Goal: Obtain resource: Download file/media

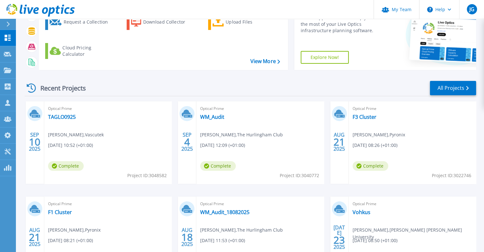
scroll to position [95, 0]
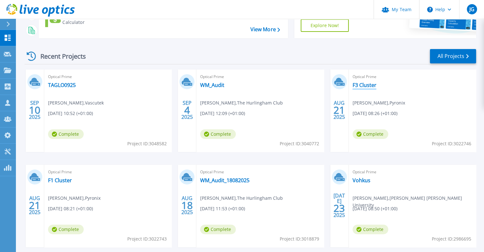
click at [367, 86] on link "F3 Cluster" at bounding box center [365, 85] width 24 height 6
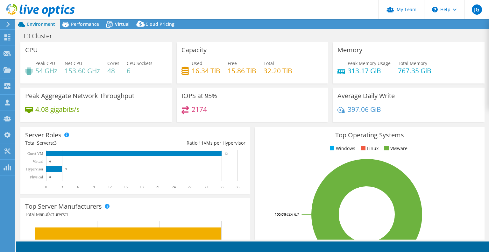
select select "EULondon"
select select "GBP"
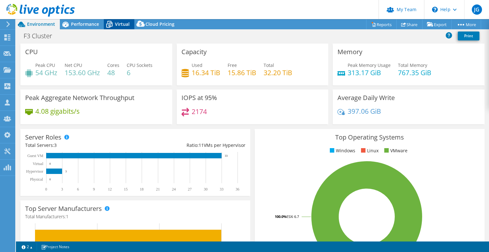
click at [113, 24] on icon at bounding box center [109, 24] width 11 height 11
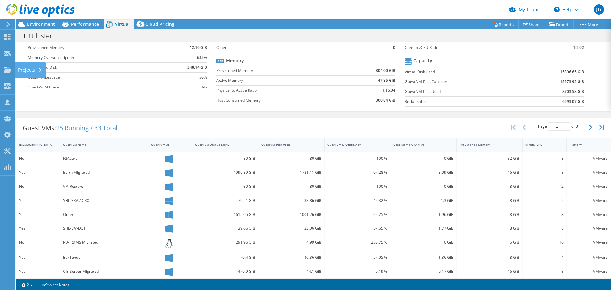
scroll to position [175, 0]
click at [10, 69] on icon at bounding box center [8, 70] width 8 height 6
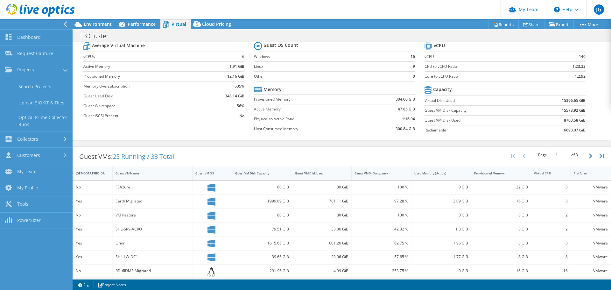
scroll to position [0, 0]
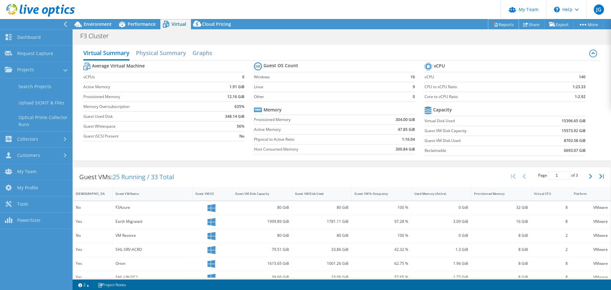
click at [489, 25] on link "Reports" at bounding box center [503, 24] width 31 height 10
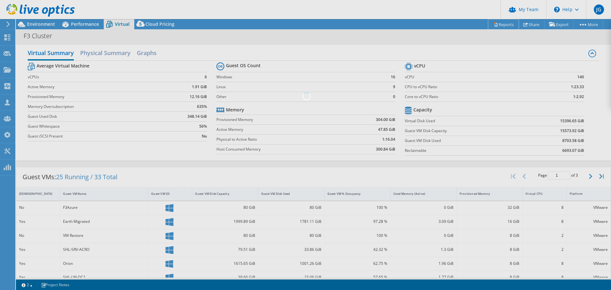
scroll to position [154, 0]
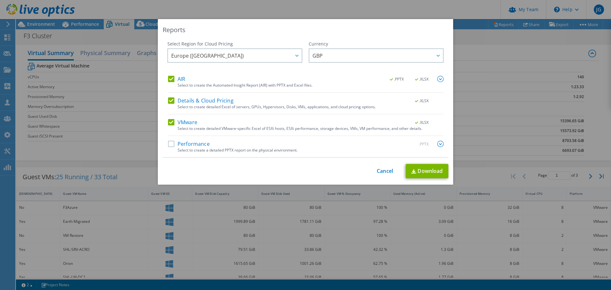
drag, startPoint x: 166, startPoint y: 99, endPoint x: 167, endPoint y: 85, distance: 14.1
click at [168, 98] on label "Details & Cloud Pricing" at bounding box center [201, 100] width 66 height 6
click at [0, 0] on input "Details & Cloud Pricing" at bounding box center [0, 0] width 0 height 0
click at [168, 80] on label "AIR" at bounding box center [176, 79] width 17 height 6
click at [0, 0] on input "AIR" at bounding box center [0, 0] width 0 height 0
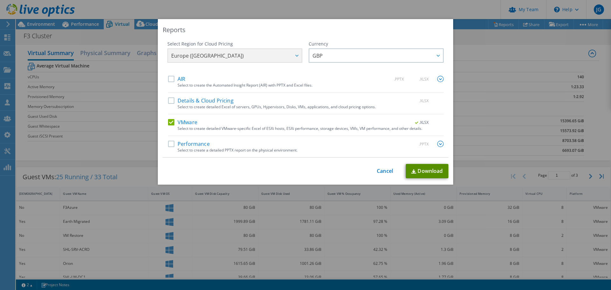
click at [415, 167] on link "Download" at bounding box center [427, 171] width 43 height 14
click at [387, 168] on link "Cancel" at bounding box center [385, 171] width 16 height 6
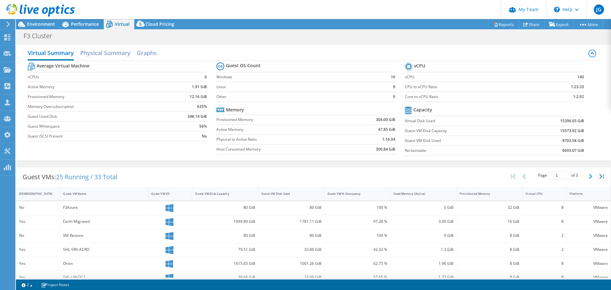
click at [44, 20] on div at bounding box center [37, 10] width 75 height 21
click at [48, 21] on span "Environment" at bounding box center [41, 24] width 28 height 6
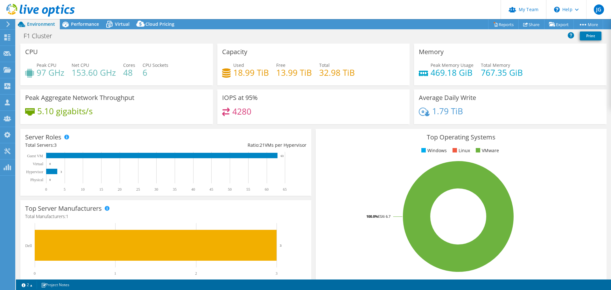
select select "EULondon"
select select "GBP"
click at [109, 25] on icon at bounding box center [109, 24] width 11 height 11
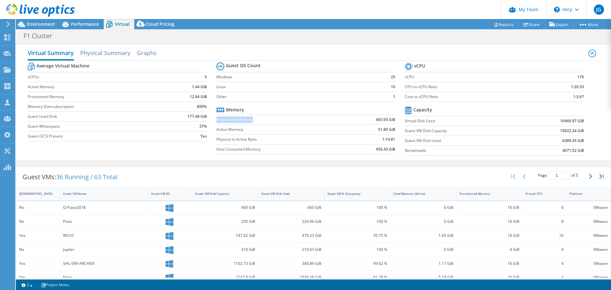
drag, startPoint x: 215, startPoint y: 119, endPoint x: 253, endPoint y: 120, distance: 38.5
click at [253, 120] on label "Provisioned Memory" at bounding box center [279, 120] width 127 height 6
click at [260, 119] on label "Provisioned Memory" at bounding box center [279, 120] width 127 height 6
click at [589, 177] on icon "button" at bounding box center [590, 176] width 3 height 5
type input "2"
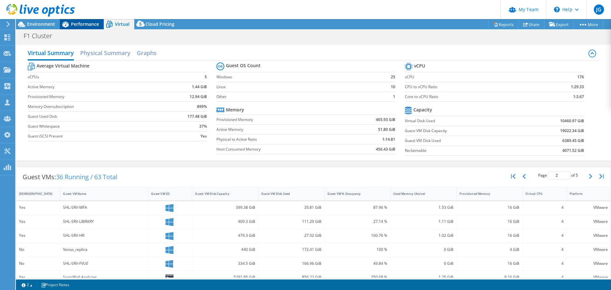
click at [78, 28] on div "Performance" at bounding box center [82, 24] width 44 height 10
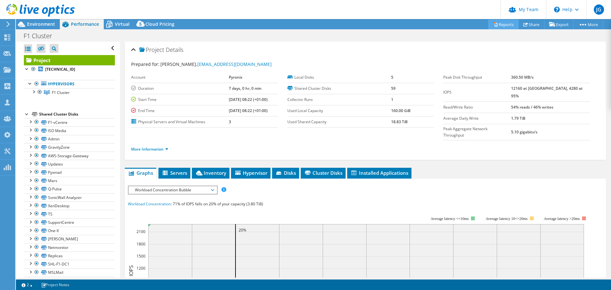
click at [505, 24] on link "Reports" at bounding box center [503, 24] width 31 height 10
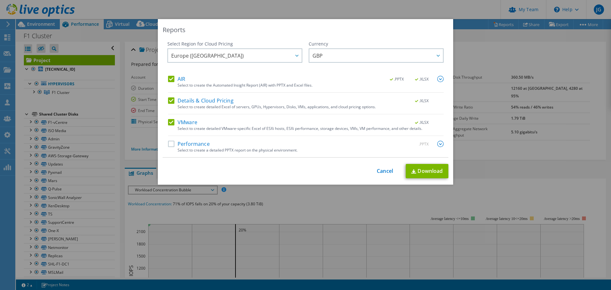
click at [168, 79] on label "AIR" at bounding box center [176, 79] width 17 height 6
click at [0, 0] on input "AIR" at bounding box center [0, 0] width 0 height 0
click at [170, 102] on label "Details & Cloud Pricing" at bounding box center [201, 100] width 66 height 6
click at [0, 0] on input "Details & Cloud Pricing" at bounding box center [0, 0] width 0 height 0
click at [217, 58] on div "Europe (London) Asia Pacific (Hong Kong) Asia Pacific (Mumbai) Asia Pacific (Se…" at bounding box center [234, 56] width 135 height 16
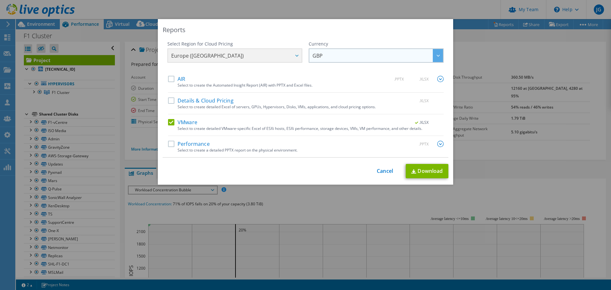
click at [350, 57] on span "GBP" at bounding box center [378, 55] width 131 height 13
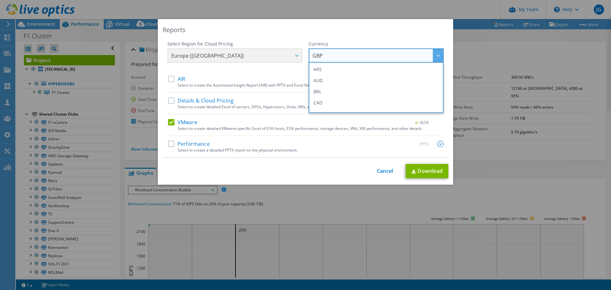
click at [350, 56] on span "GBP" at bounding box center [378, 55] width 131 height 13
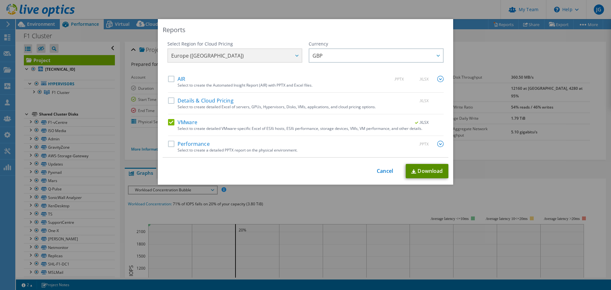
click at [427, 171] on link "Download" at bounding box center [427, 171] width 43 height 14
click at [382, 168] on link "Cancel" at bounding box center [385, 171] width 16 height 6
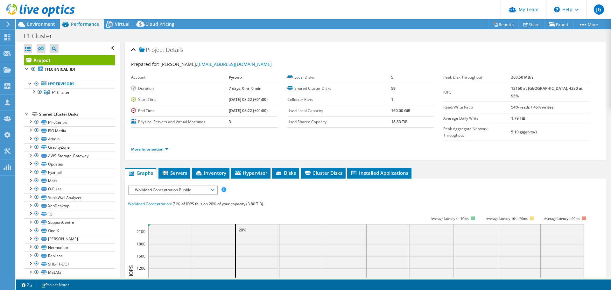
click at [46, 26] on span "Environment" at bounding box center [41, 24] width 28 height 6
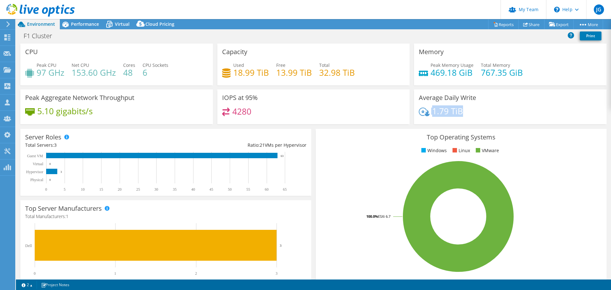
drag, startPoint x: 466, startPoint y: 112, endPoint x: 419, endPoint y: 114, distance: 46.8
click at [419, 114] on div "1.79 TiB" at bounding box center [510, 114] width 183 height 13
click at [517, 107] on div "Average Daily Write 1.79 TiB" at bounding box center [510, 106] width 193 height 35
